Goal: Navigation & Orientation: Understand site structure

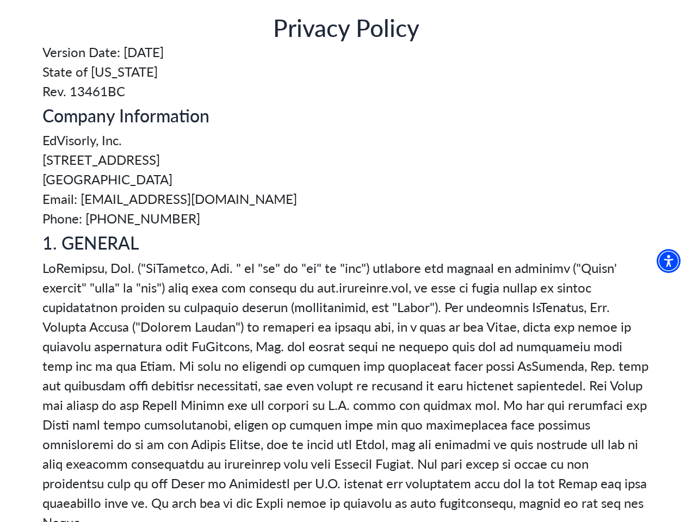
click at [673, 261] on img "Accessibility Menu" at bounding box center [669, 261] width 24 height 24
